Goal: Information Seeking & Learning: Learn about a topic

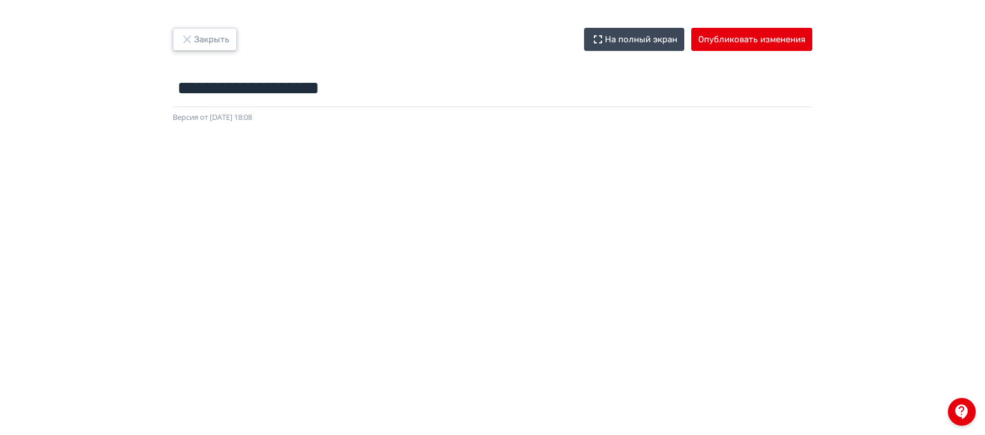
click at [184, 38] on icon "button" at bounding box center [187, 39] width 14 height 14
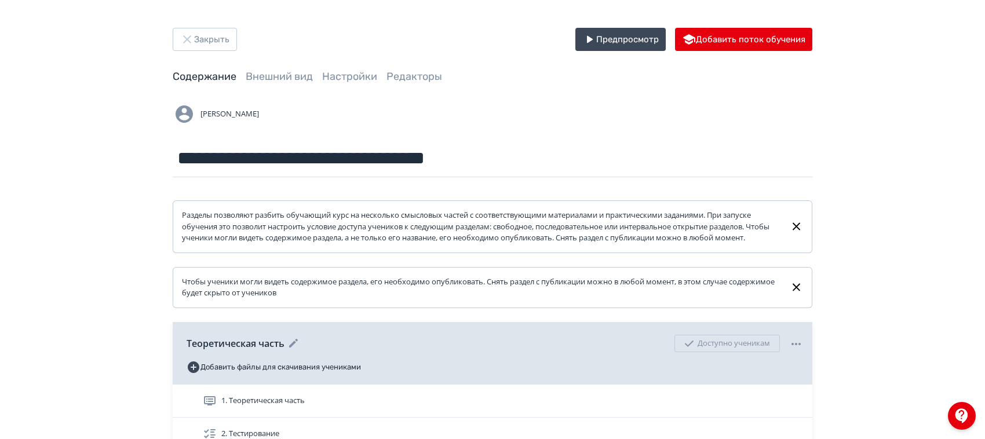
scroll to position [183, 0]
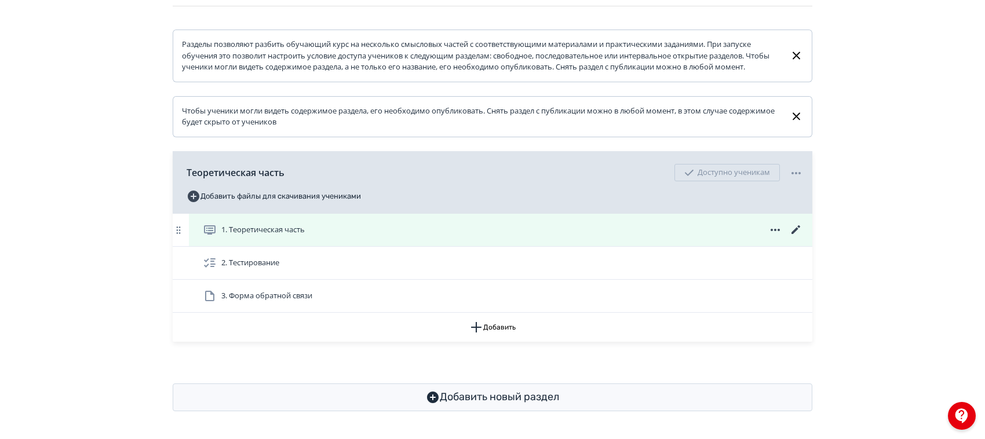
click at [350, 225] on div "1. Теоретическая часть" at bounding box center [503, 230] width 601 height 14
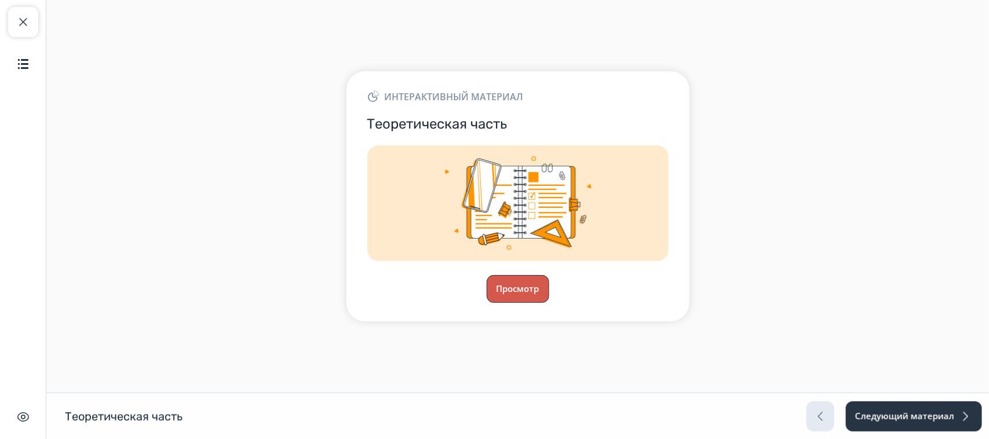
click at [519, 294] on button "Просмотр" at bounding box center [518, 289] width 63 height 28
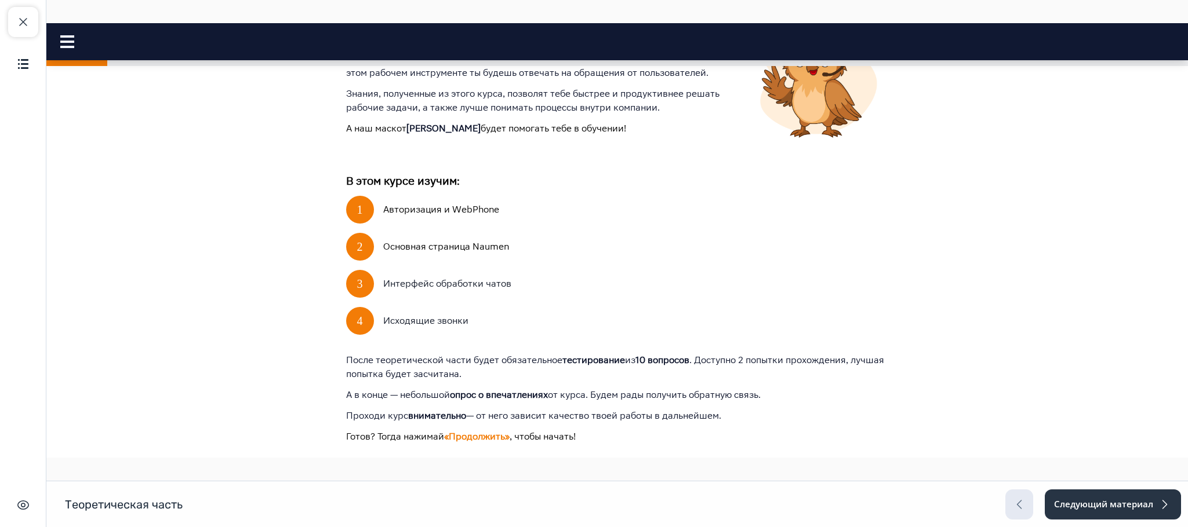
scroll to position [470, 0]
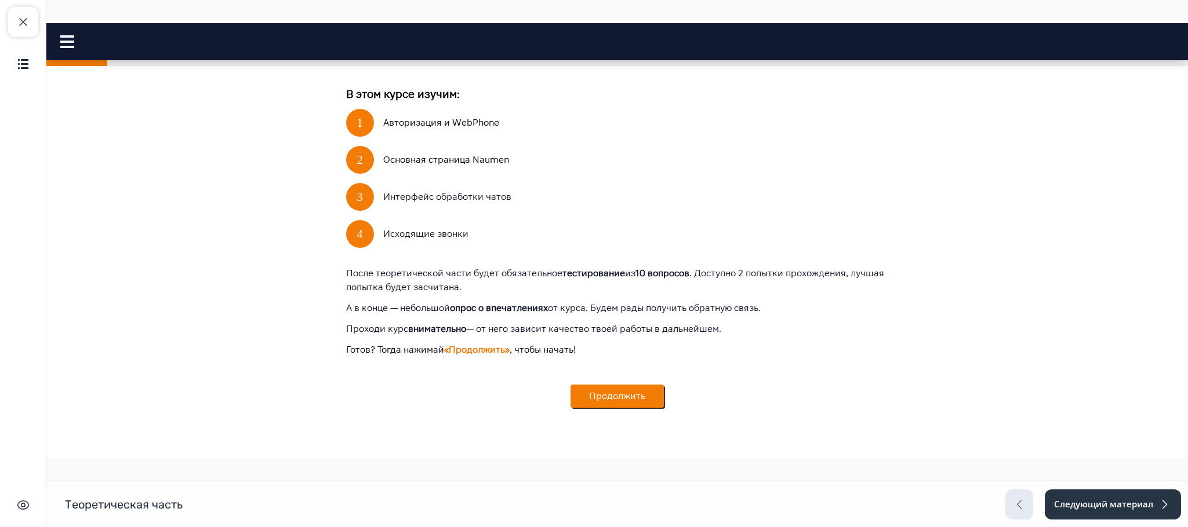
click at [629, 399] on button "Продолжить" at bounding box center [616, 396] width 93 height 23
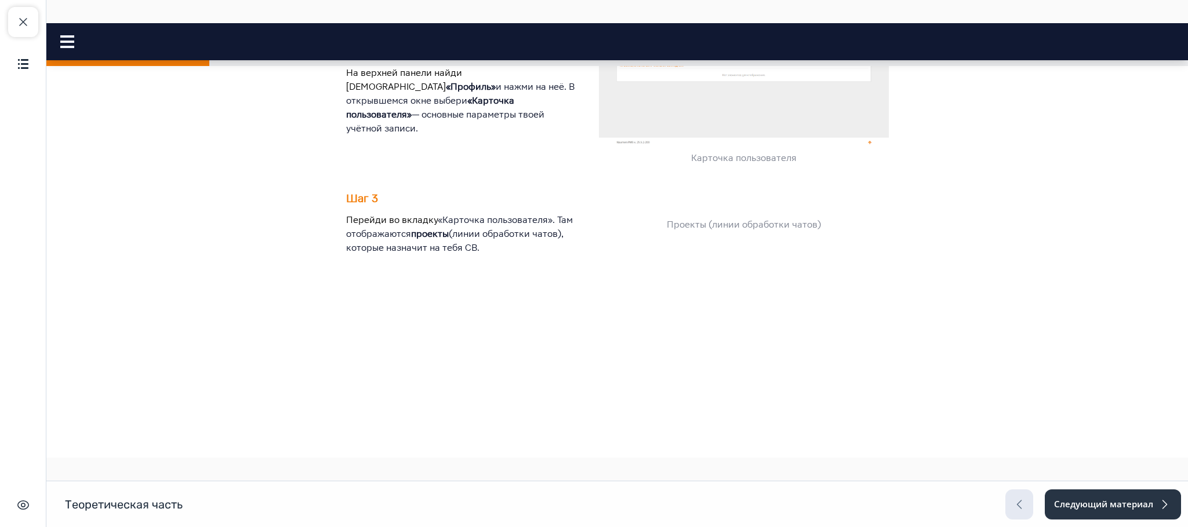
scroll to position [497, 0]
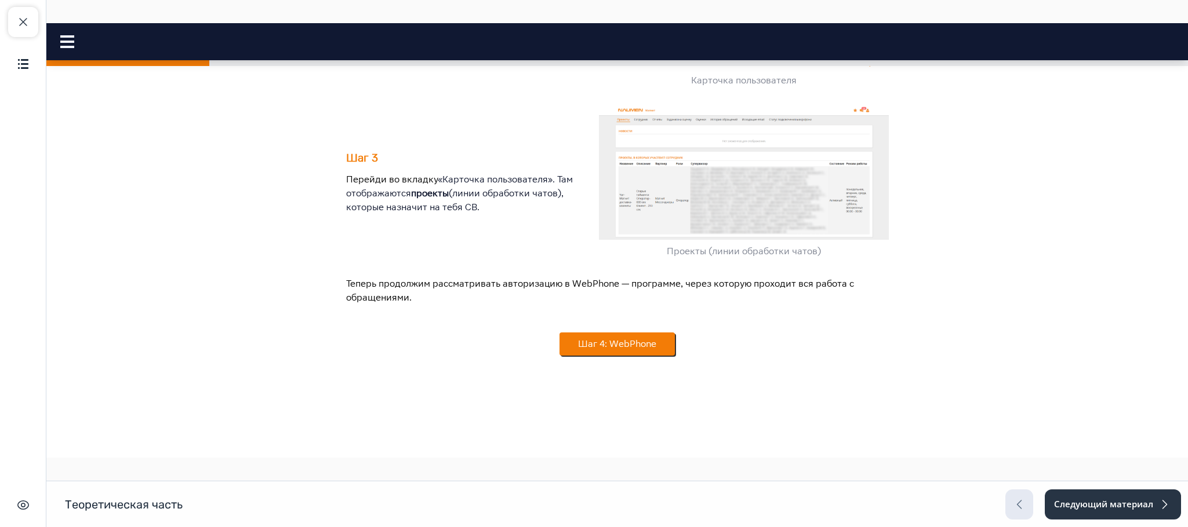
click at [602, 349] on button "Шаг 4: WebPhone" at bounding box center [616, 344] width 115 height 23
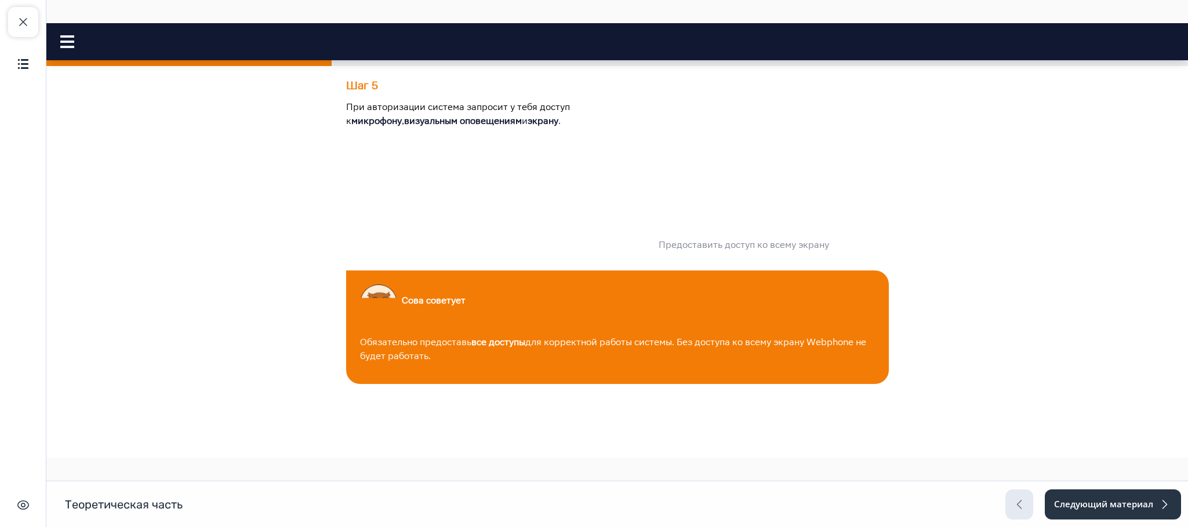
scroll to position [1214, 0]
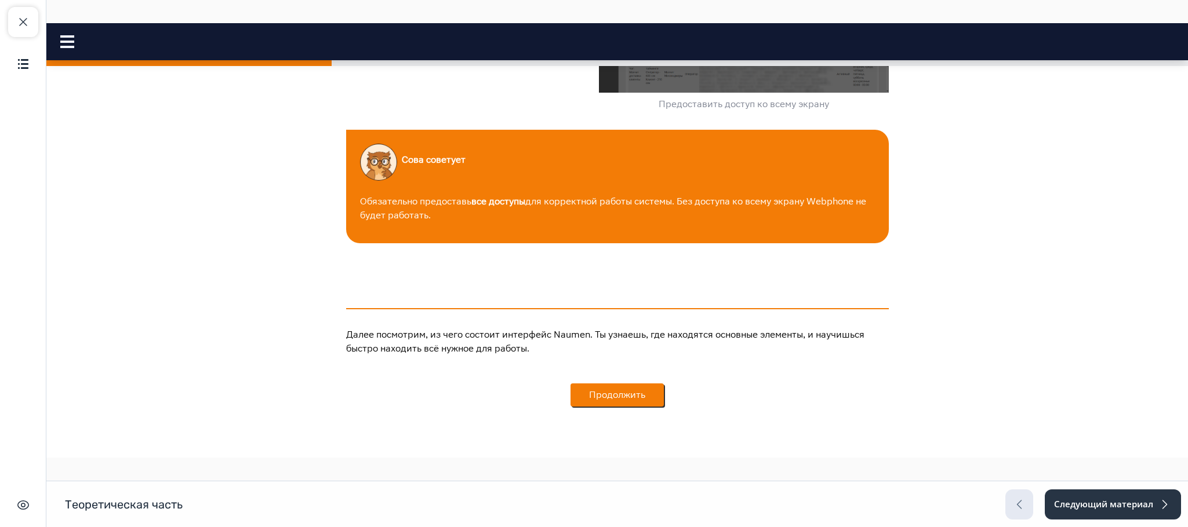
click at [609, 401] on button "Продолжить" at bounding box center [616, 395] width 93 height 23
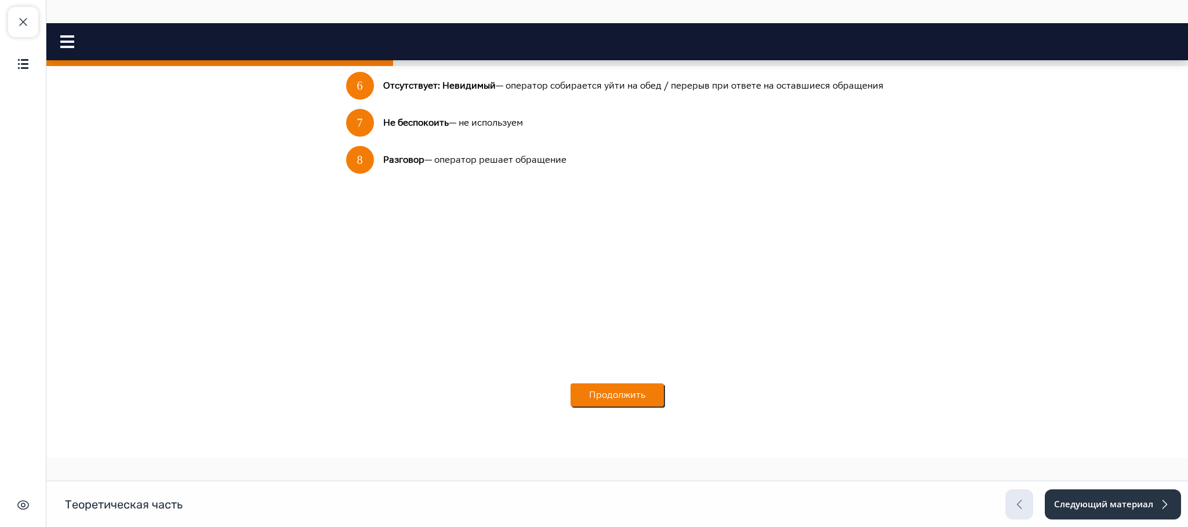
scroll to position [527, 0]
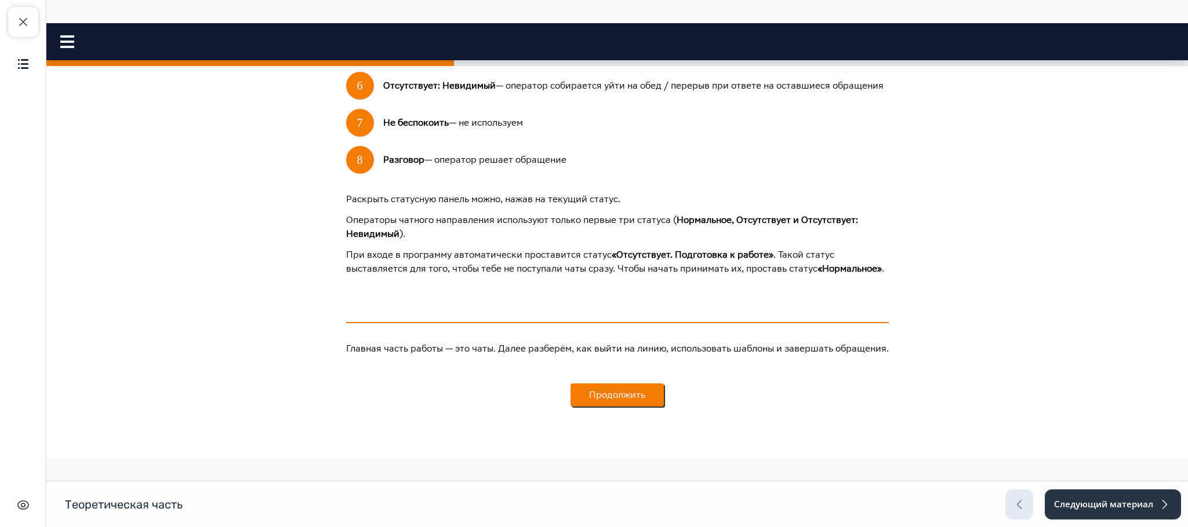
click at [617, 394] on button "Продолжить" at bounding box center [616, 395] width 93 height 23
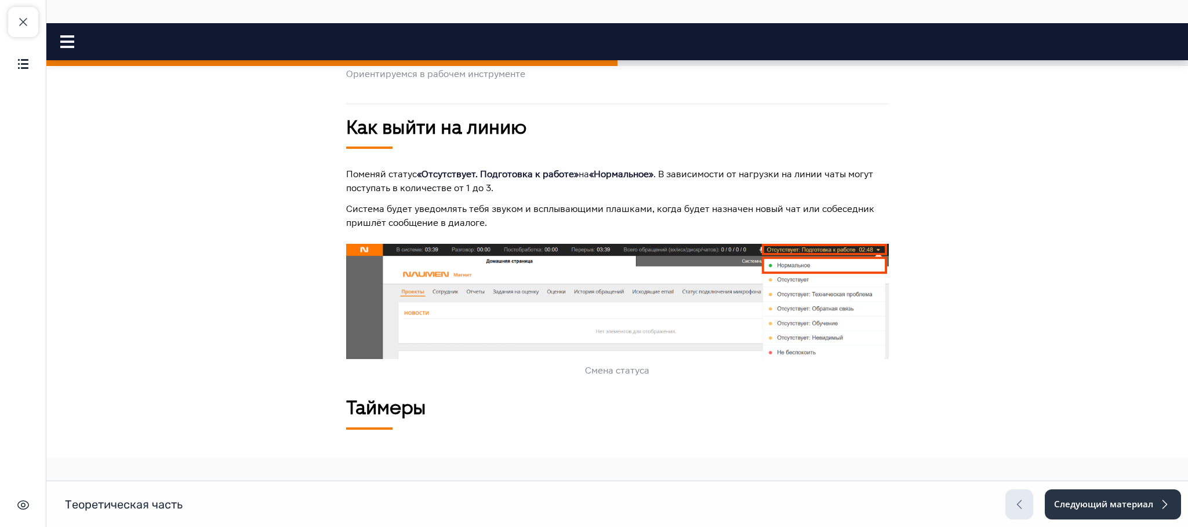
scroll to position [0, 0]
